Goal: Information Seeking & Learning: Learn about a topic

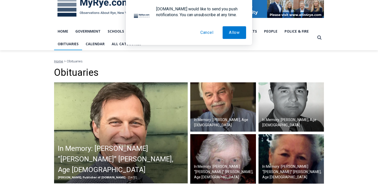
scroll to position [85, 0]
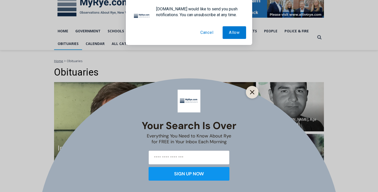
click at [253, 90] on icon "Close" at bounding box center [252, 92] width 5 height 5
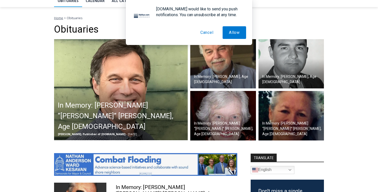
scroll to position [0, 0]
click at [210, 33] on button "Cancel" at bounding box center [207, 32] width 26 height 13
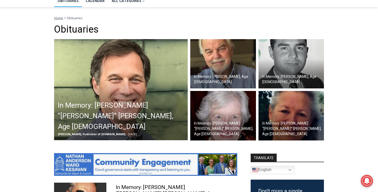
click at [155, 118] on h2 "In Memory: William “Bill” Nicholas Leary, Age 62" at bounding box center [122, 116] width 129 height 32
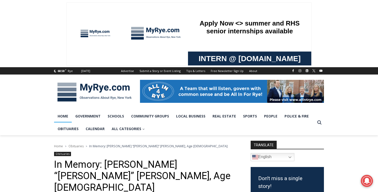
click at [62, 117] on link "Home" at bounding box center [63, 116] width 18 height 13
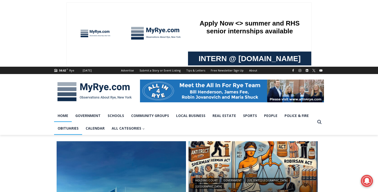
click at [76, 128] on link "Obituaries" at bounding box center [68, 128] width 28 height 13
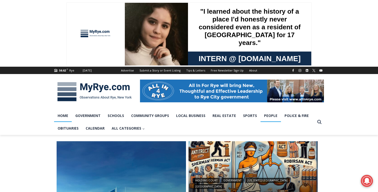
click at [268, 116] on link "People" at bounding box center [270, 115] width 20 height 13
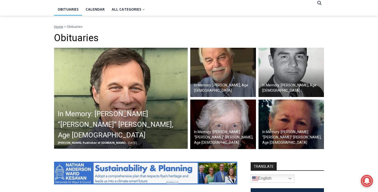
scroll to position [118, 0]
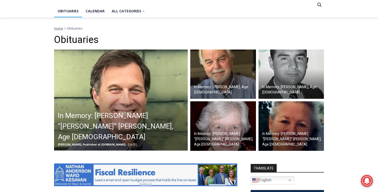
click at [283, 140] on h2 "In Memory: Diana “Kim” Walker Steers, Age 68" at bounding box center [292, 139] width 61 height 16
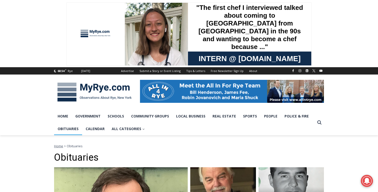
scroll to position [0, 0]
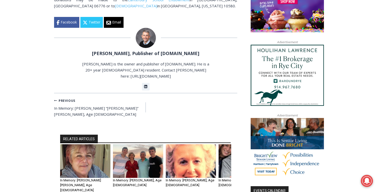
scroll to position [454, 0]
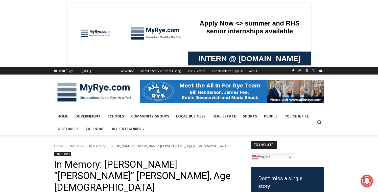
scroll to position [0, 0]
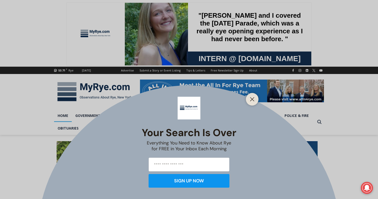
click at [72, 129] on div "Your Search is Over Everything You Need to Know About Rye for FREE in Your Inbo…" at bounding box center [189, 99] width 378 height 199
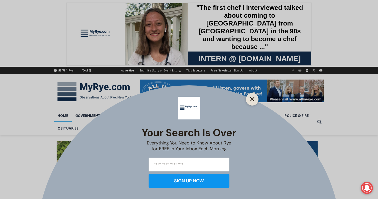
click at [252, 98] on icon "Close" at bounding box center [252, 99] width 5 height 5
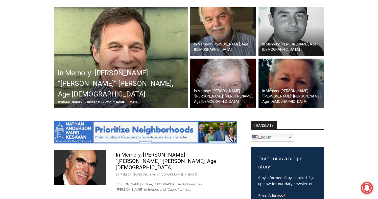
scroll to position [162, 0]
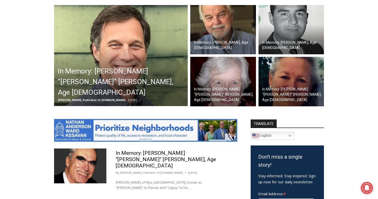
click at [306, 83] on img at bounding box center [291, 82] width 66 height 50
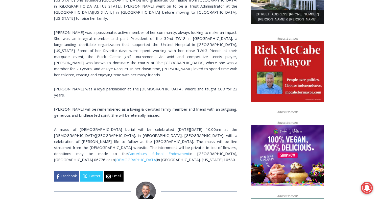
scroll to position [301, 0]
